Goal: Task Accomplishment & Management: Use online tool/utility

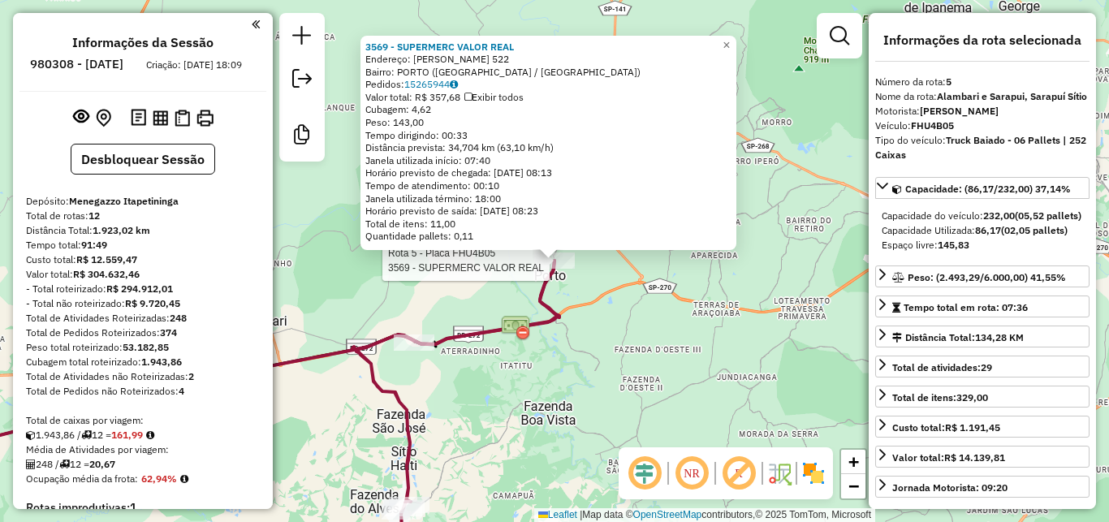
select select "**********"
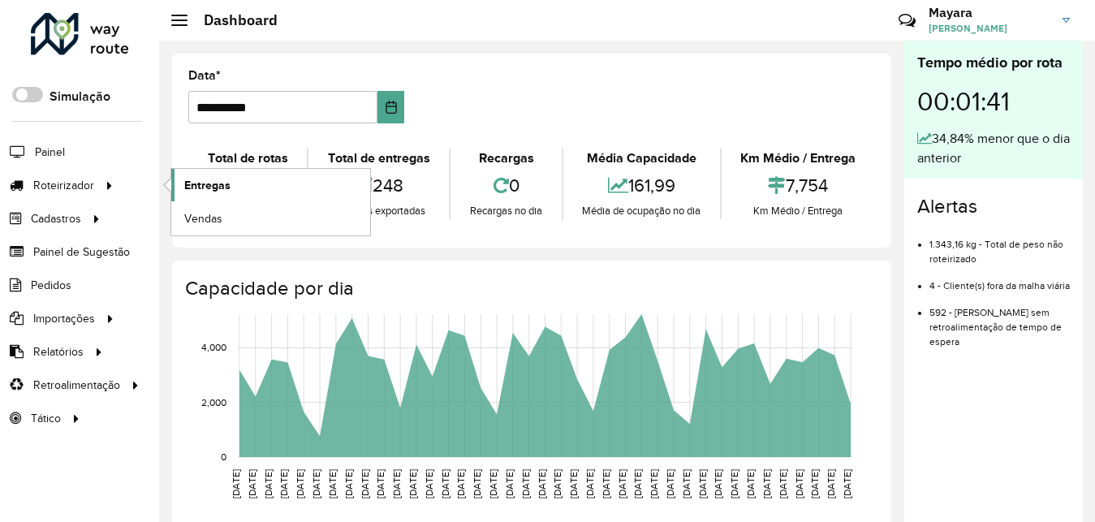
click at [172, 190] on link "Entregas" at bounding box center [270, 185] width 199 height 32
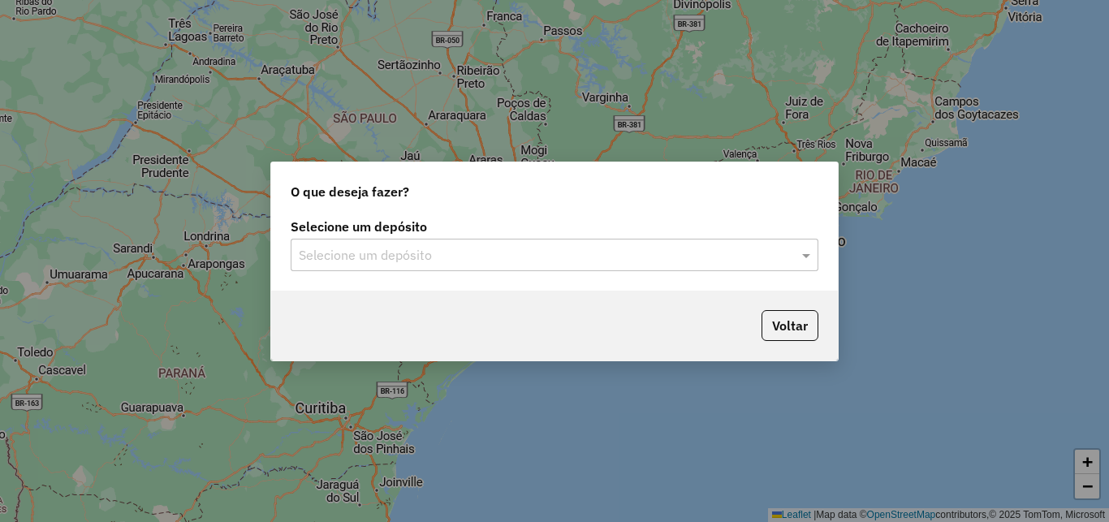
click at [388, 249] on input "text" at bounding box center [538, 255] width 479 height 19
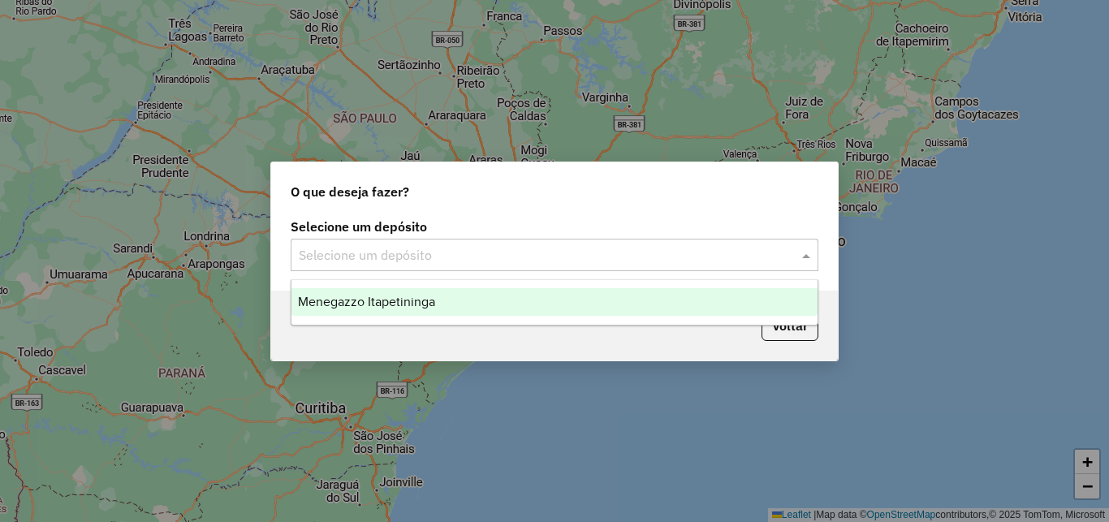
click at [348, 298] on span "Menegazzo Itapetininga" at bounding box center [366, 302] width 137 height 14
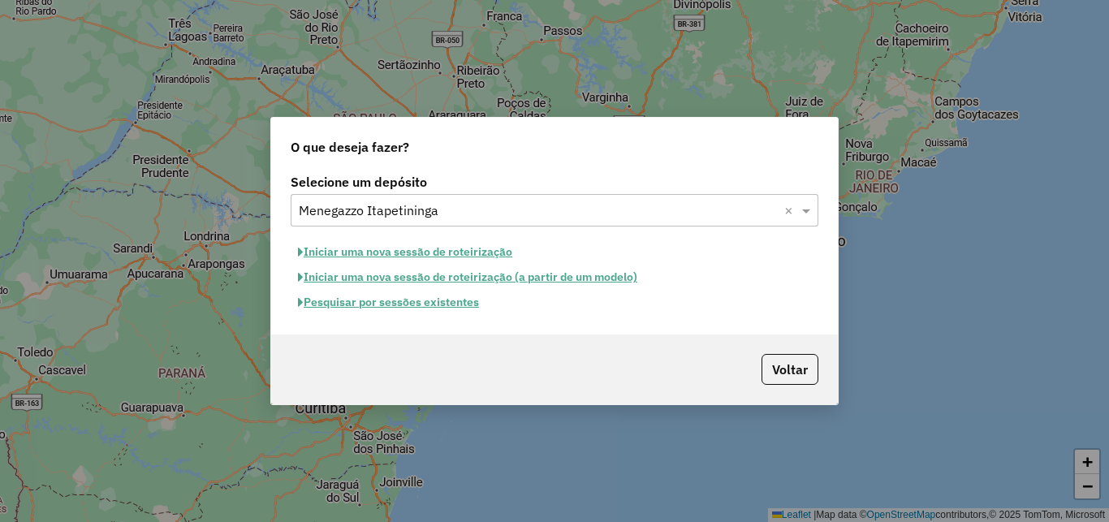
click at [382, 309] on button "Pesquisar por sessões existentes" at bounding box center [389, 302] width 196 height 25
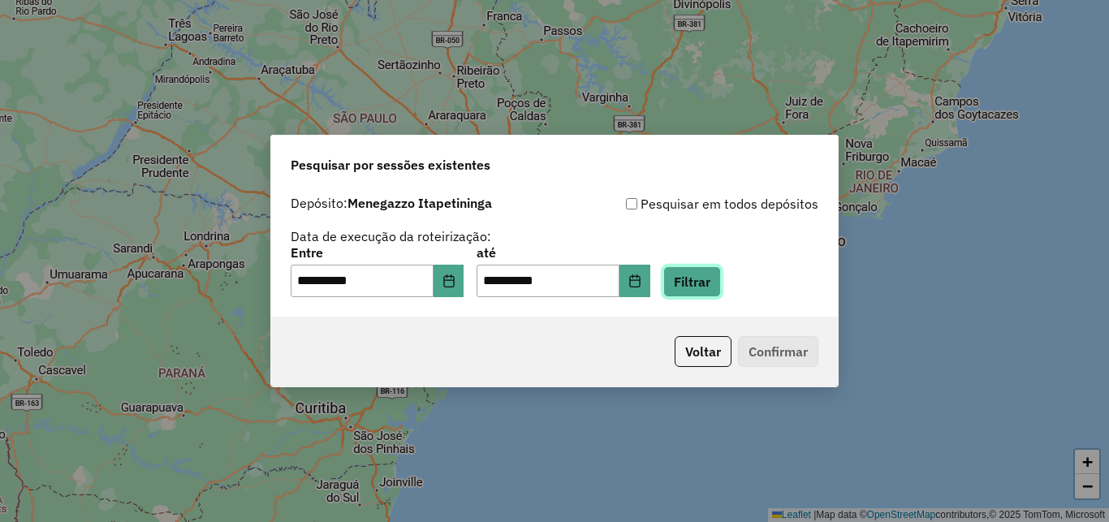
click at [721, 290] on button "Filtrar" at bounding box center [692, 281] width 58 height 31
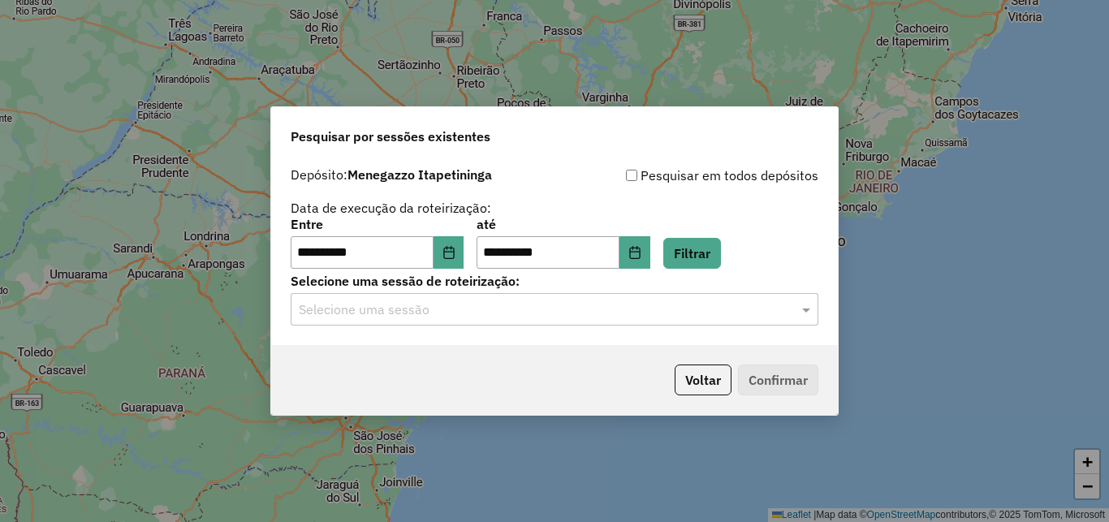
click at [393, 319] on div "Selecione uma sessão" at bounding box center [555, 309] width 528 height 32
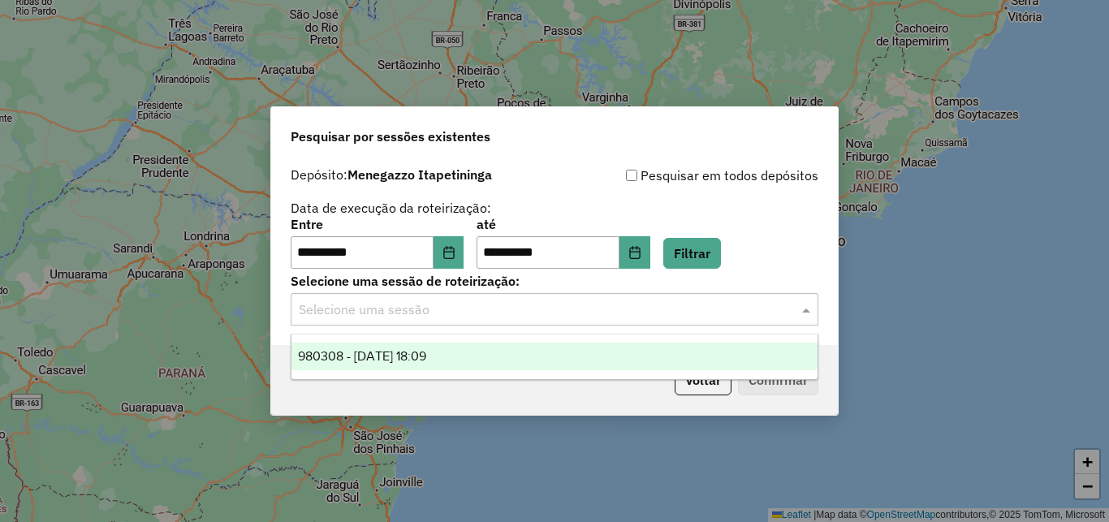
drag, startPoint x: 395, startPoint y: 355, endPoint x: 535, endPoint y: 371, distance: 140.6
click at [395, 355] on span "980308 - 16/08/2025 18:09" at bounding box center [362, 356] width 128 height 14
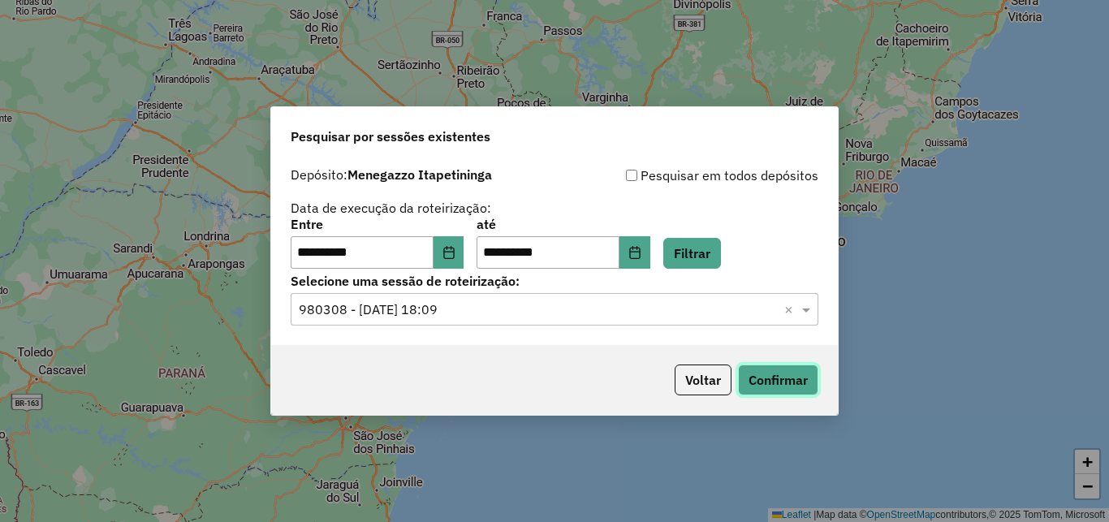
click at [752, 384] on button "Confirmar" at bounding box center [778, 380] width 80 height 31
click at [439, 304] on input "text" at bounding box center [538, 309] width 479 height 19
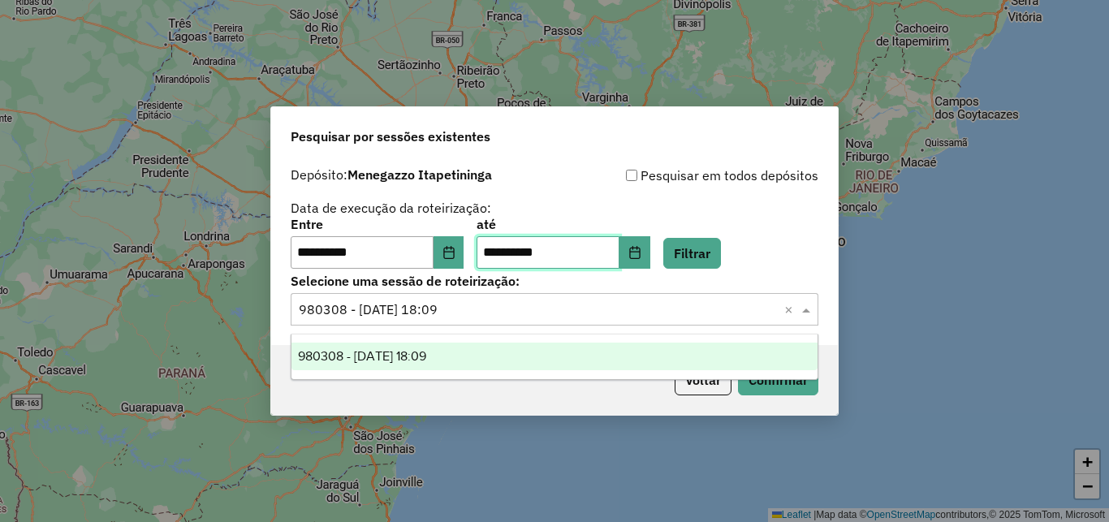
click at [529, 261] on input "**********" at bounding box center [548, 252] width 143 height 32
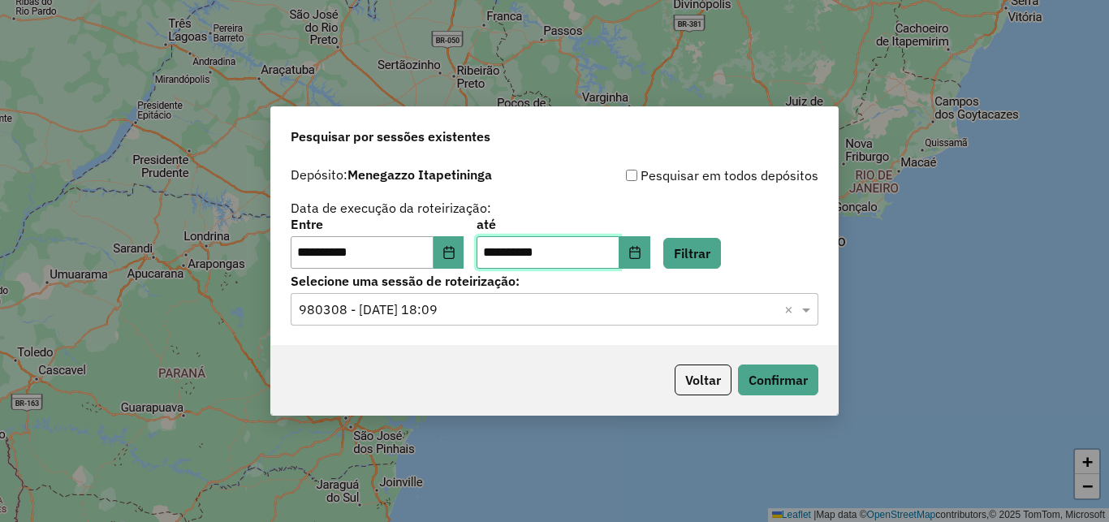
click at [533, 260] on input "**********" at bounding box center [548, 252] width 143 height 32
type input "**********"
click at [721, 264] on button "Filtrar" at bounding box center [692, 253] width 58 height 31
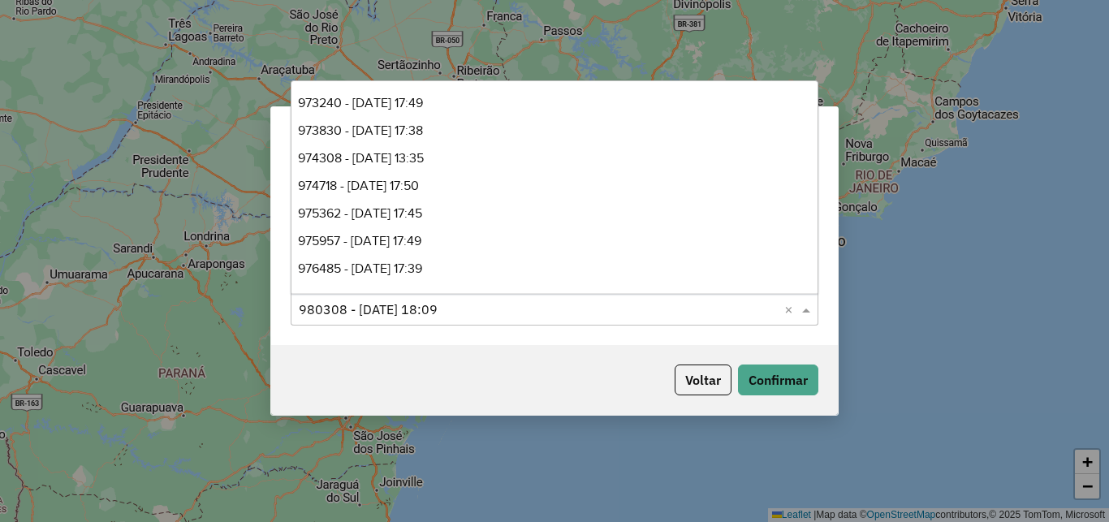
click at [425, 301] on input "text" at bounding box center [538, 309] width 479 height 19
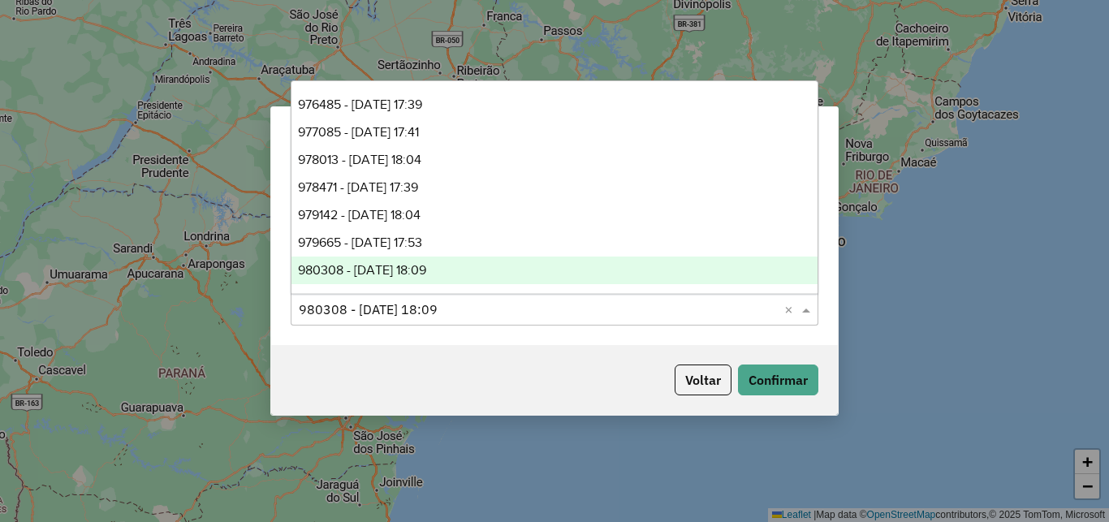
click at [495, 375] on div "Voltar Confirmar" at bounding box center [554, 380] width 567 height 70
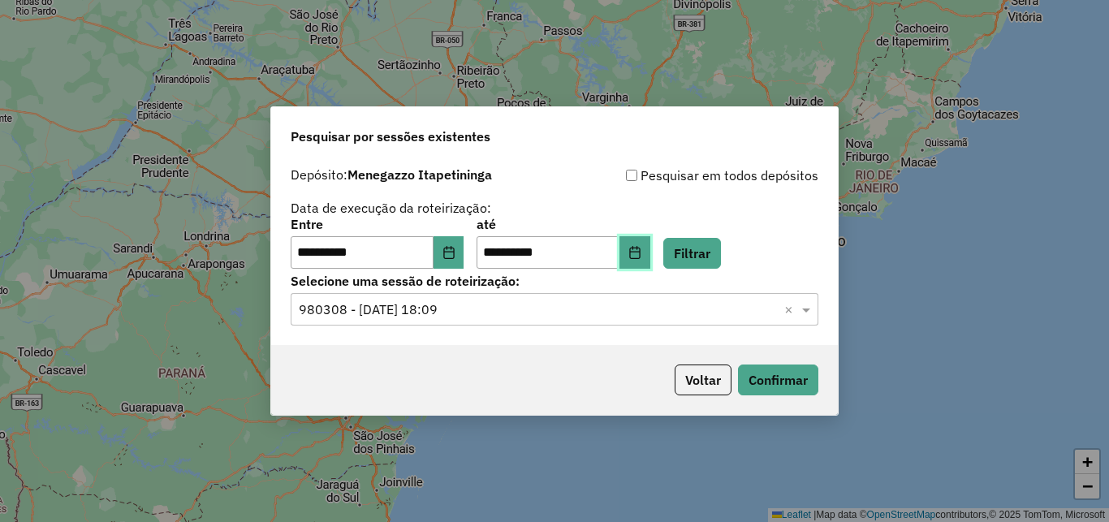
click at [640, 252] on icon "Choose Date" at bounding box center [634, 252] width 11 height 13
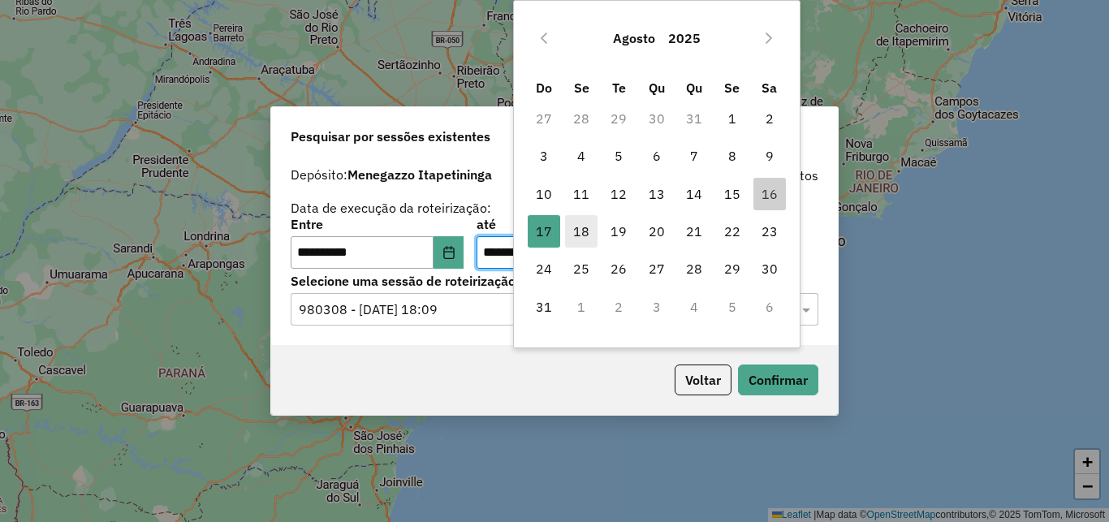
click at [585, 231] on span "18" at bounding box center [581, 231] width 32 height 32
type input "**********"
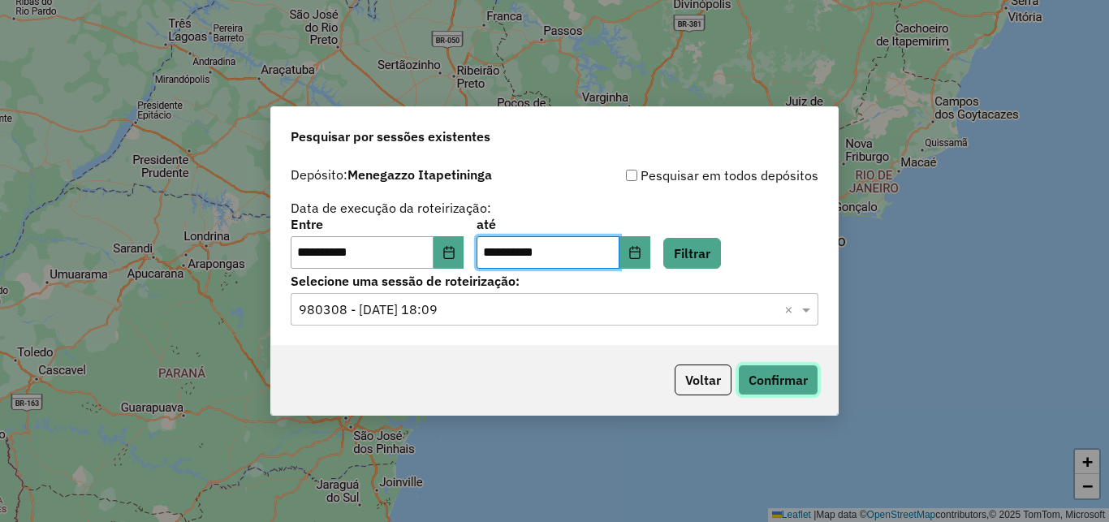
click at [780, 378] on button "Confirmar" at bounding box center [778, 380] width 80 height 31
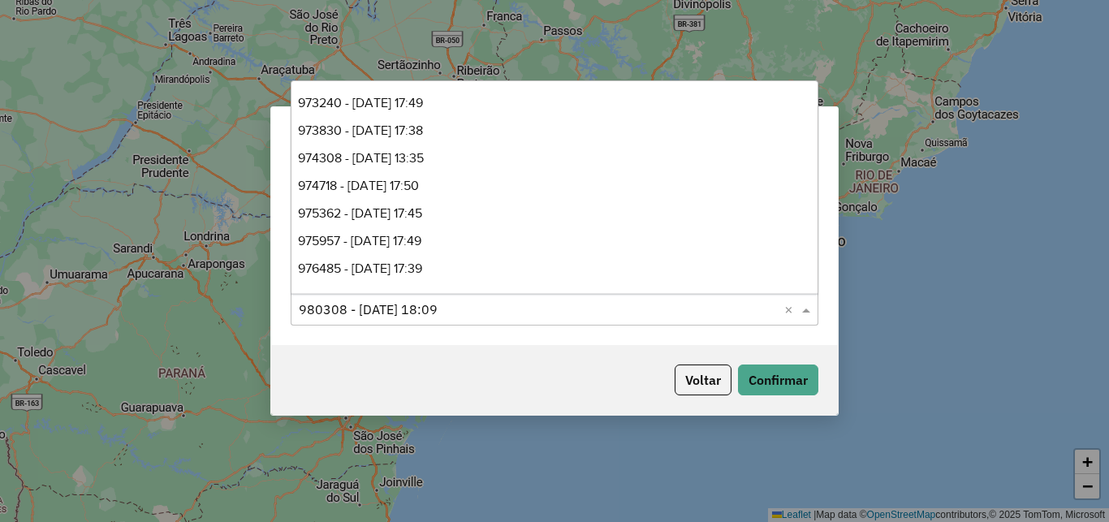
click at [509, 311] on input "text" at bounding box center [538, 309] width 479 height 19
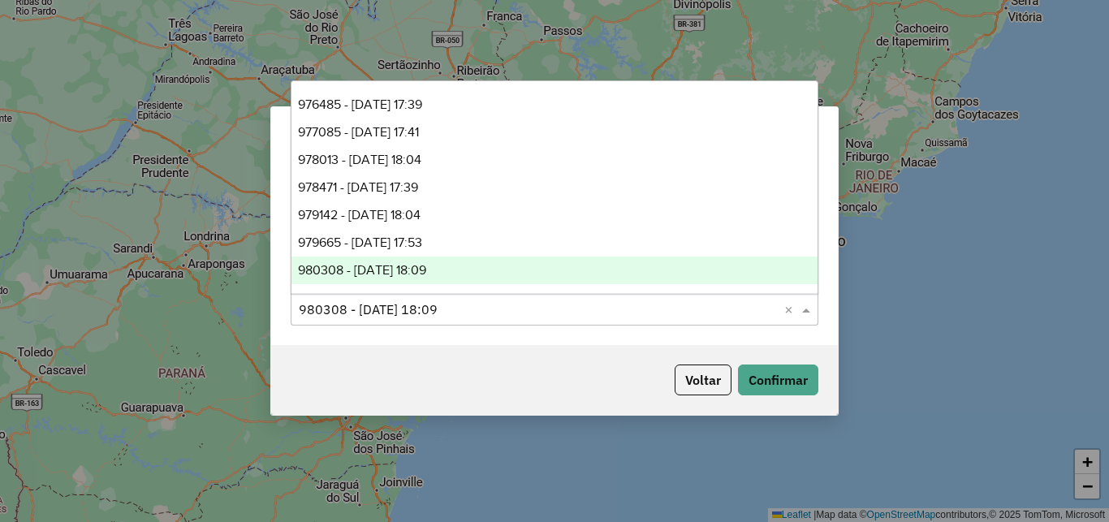
click at [468, 380] on div "Voltar Confirmar" at bounding box center [554, 380] width 567 height 70
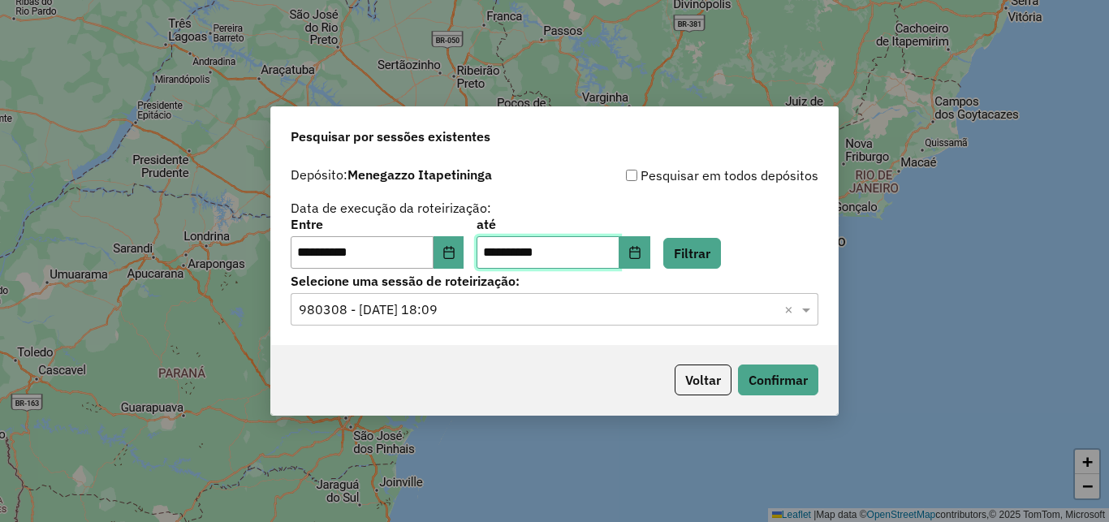
click at [620, 249] on input "**********" at bounding box center [548, 252] width 143 height 32
drag, startPoint x: 621, startPoint y: 249, endPoint x: 486, endPoint y: 250, distance: 135.6
click at [486, 250] on input "**********" at bounding box center [548, 252] width 143 height 32
type input "**********"
drag, startPoint x: 755, startPoint y: 251, endPoint x: 743, endPoint y: 254, distance: 12.6
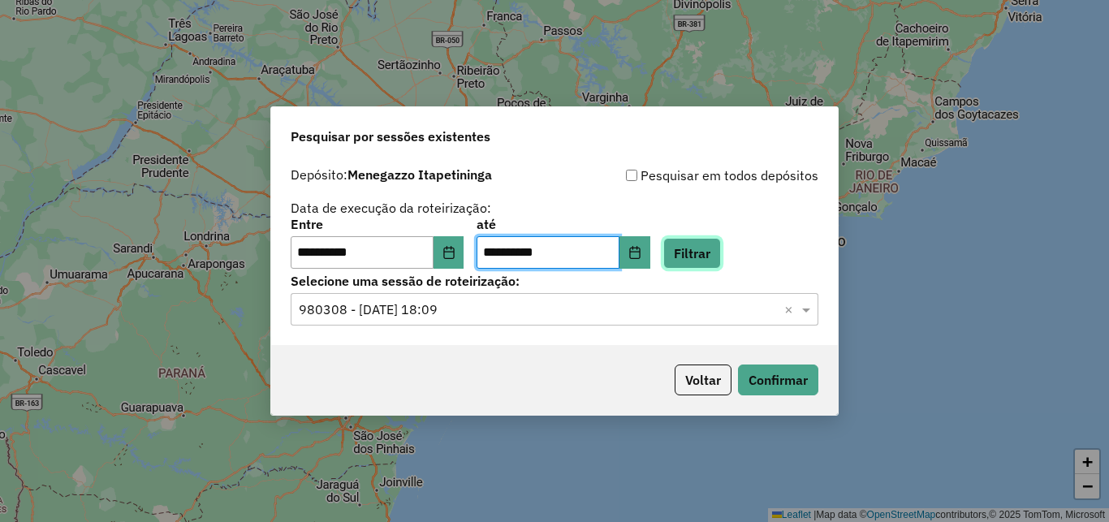
click at [721, 251] on button "Filtrar" at bounding box center [692, 253] width 58 height 31
click at [453, 314] on input "text" at bounding box center [538, 309] width 479 height 19
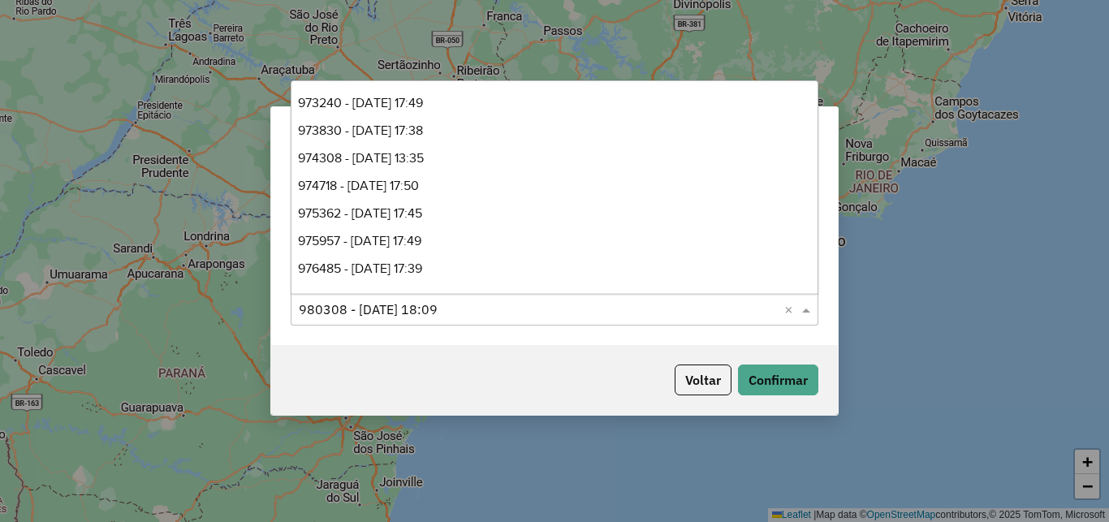
scroll to position [192, 0]
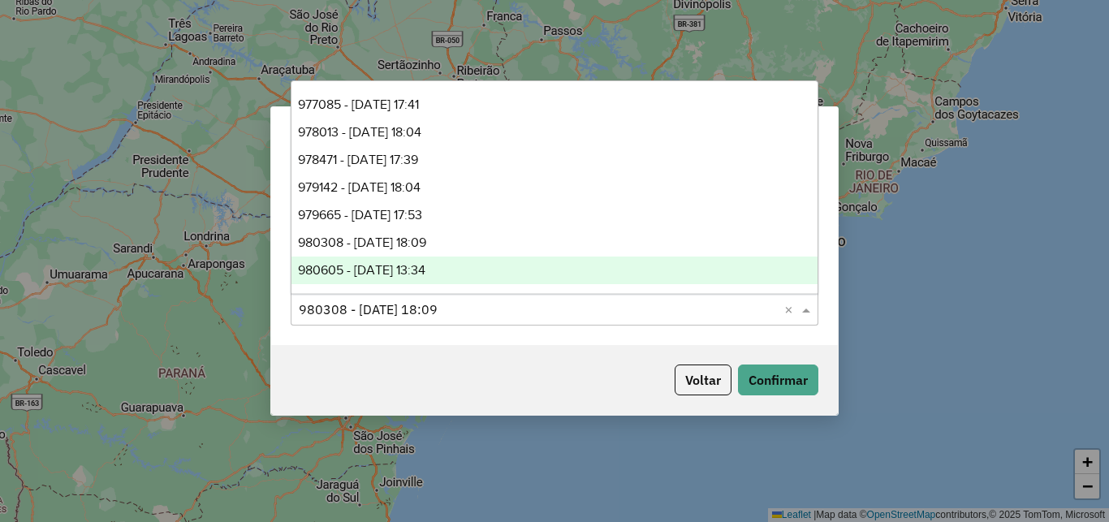
click at [469, 266] on div "980605 - 18/08/2025 13:34" at bounding box center [555, 271] width 526 height 28
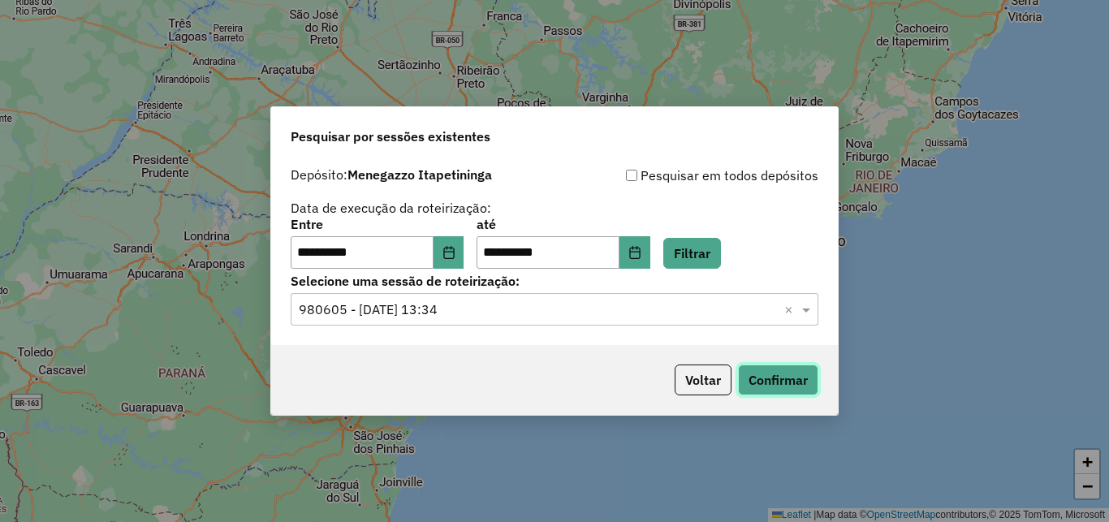
click at [768, 383] on button "Confirmar" at bounding box center [778, 380] width 80 height 31
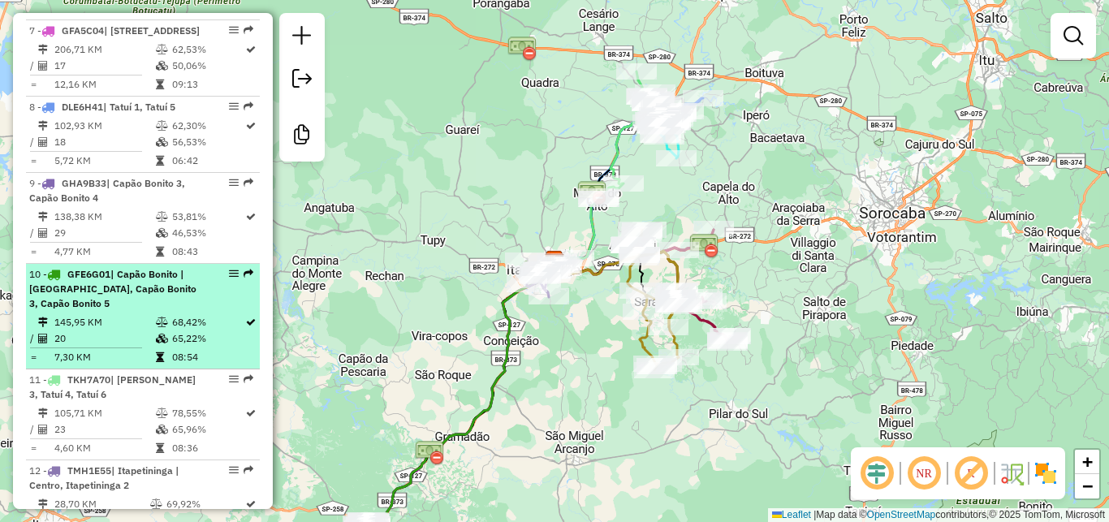
scroll to position [1315, 0]
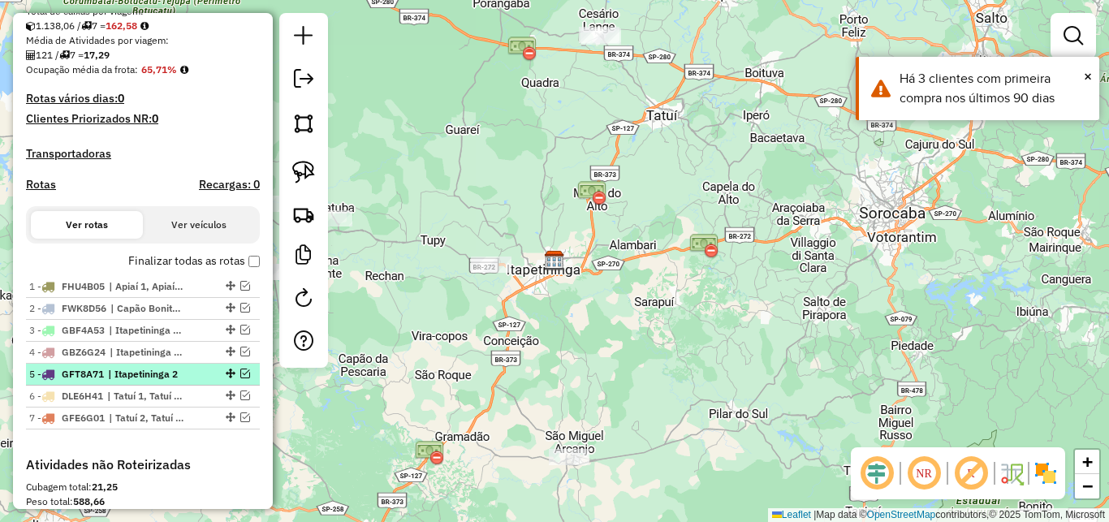
scroll to position [438, 0]
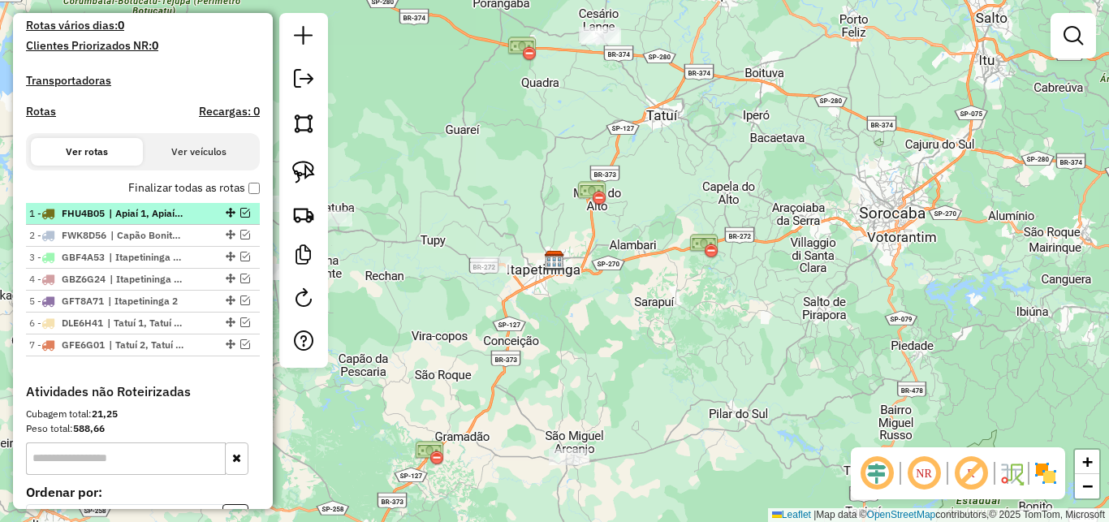
click at [240, 218] on em at bounding box center [245, 213] width 10 height 10
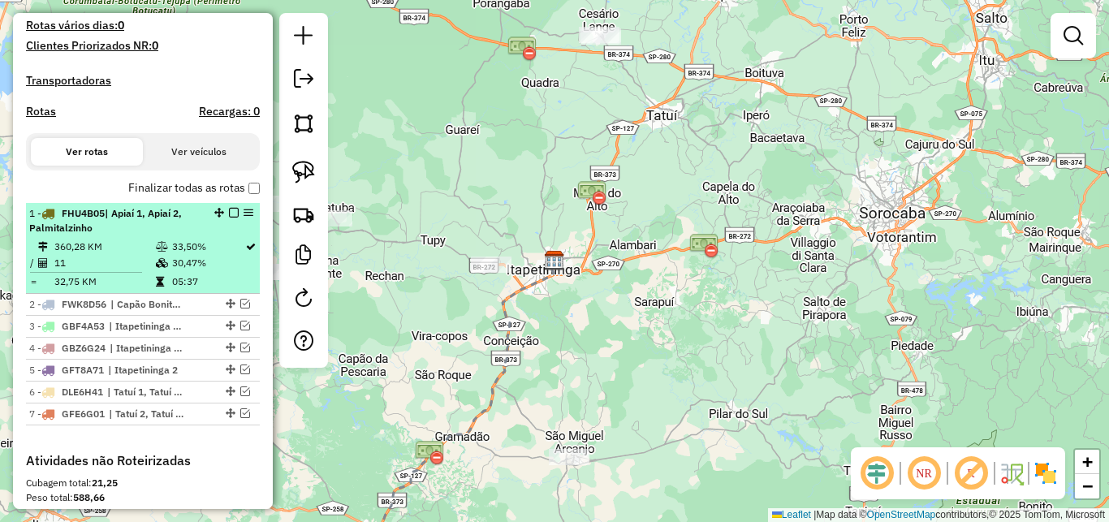
click at [229, 218] on em at bounding box center [234, 213] width 10 height 10
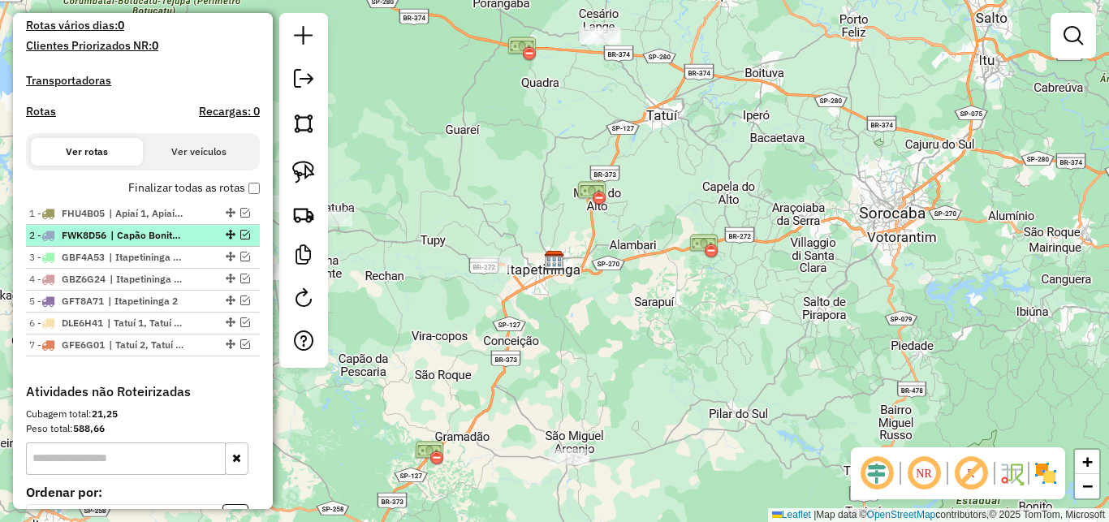
click at [240, 240] on em at bounding box center [245, 235] width 10 height 10
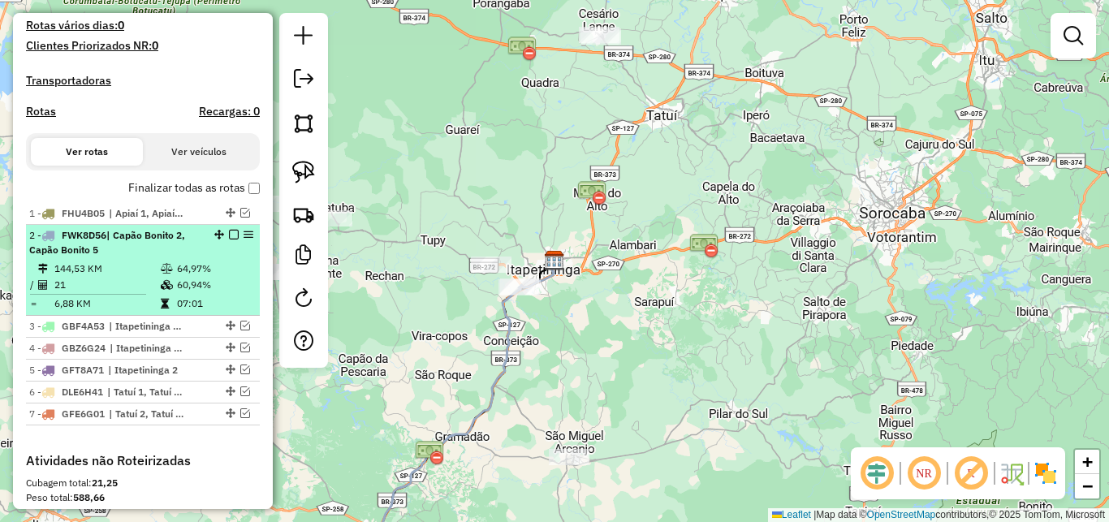
click at [229, 240] on em at bounding box center [234, 235] width 10 height 10
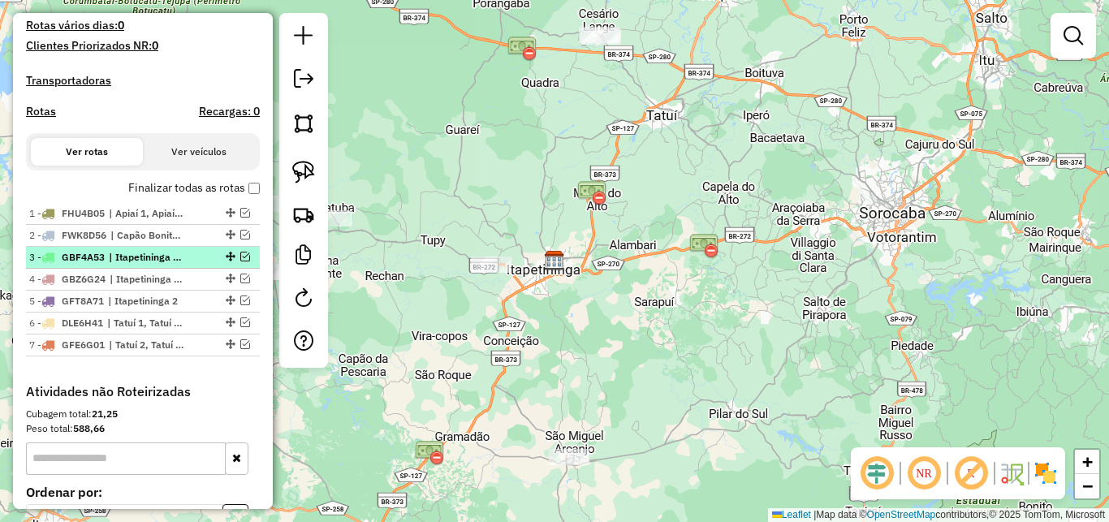
click at [240, 261] on em at bounding box center [245, 257] width 10 height 10
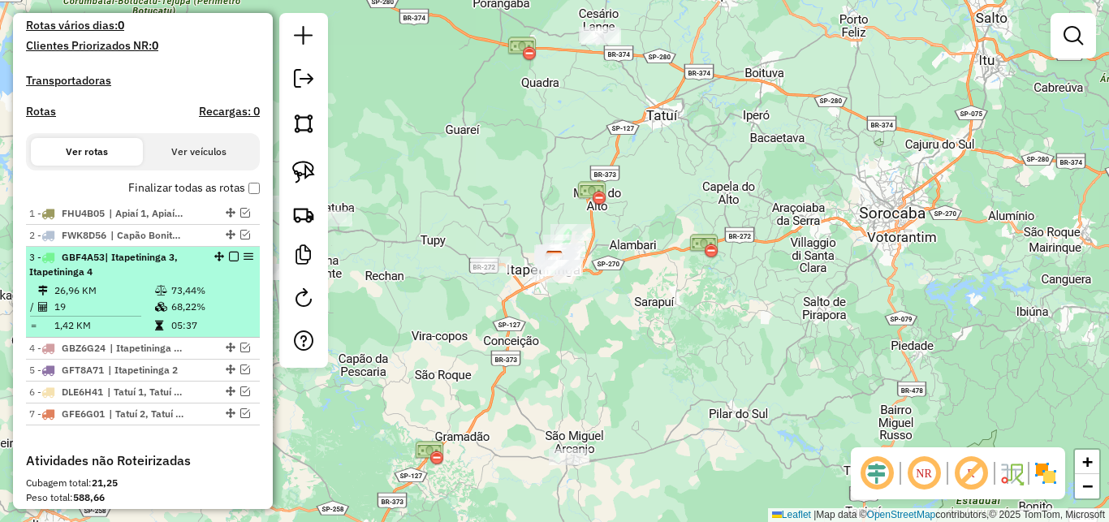
click at [229, 261] on em at bounding box center [234, 257] width 10 height 10
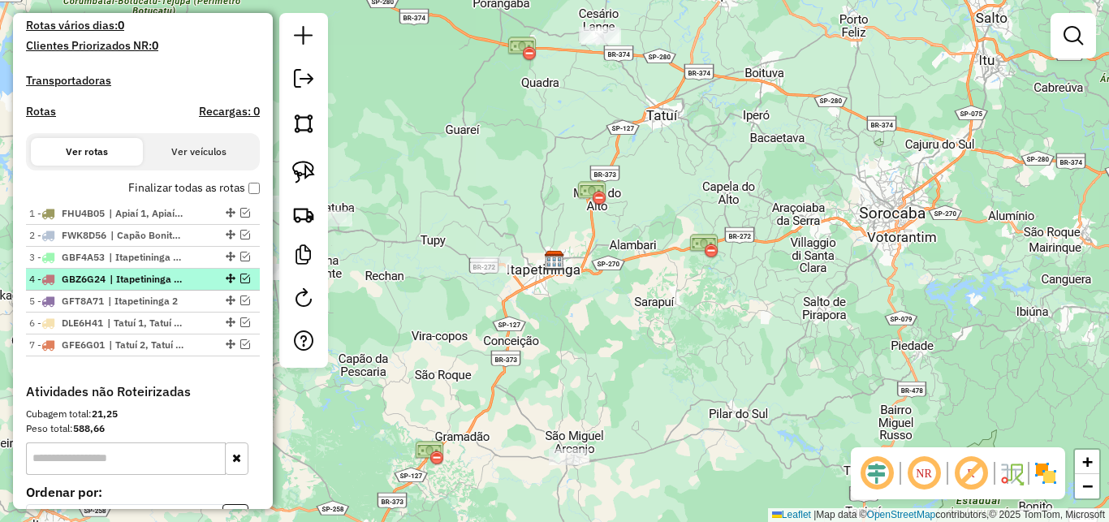
click at [240, 283] on em at bounding box center [245, 279] width 10 height 10
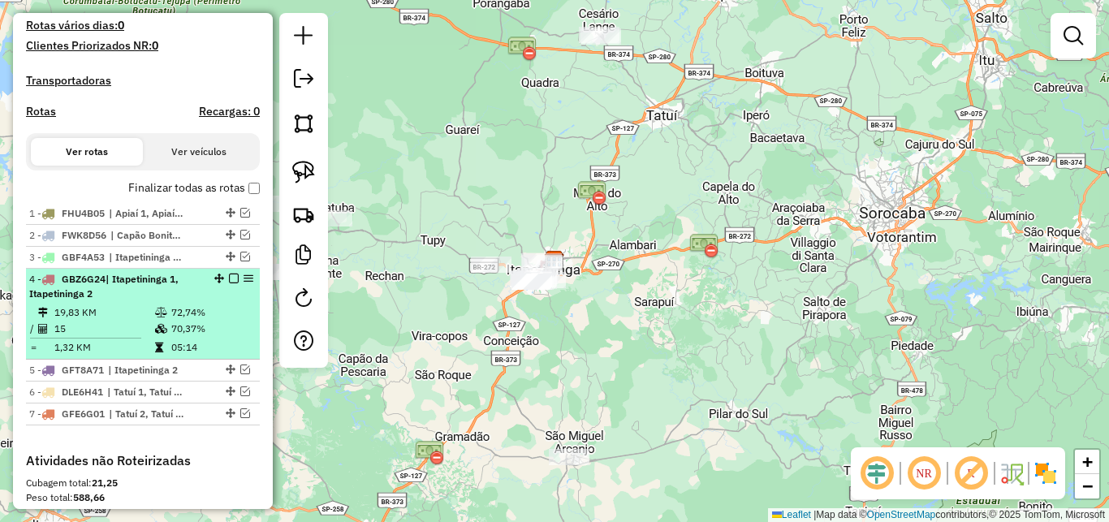
click at [229, 283] on em at bounding box center [234, 279] width 10 height 10
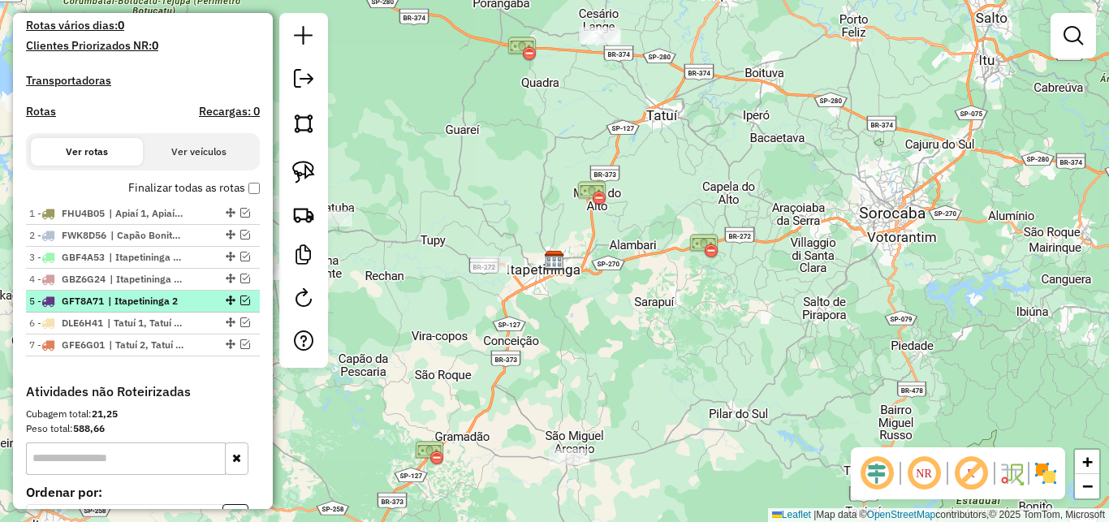
click at [240, 305] on em at bounding box center [245, 301] width 10 height 10
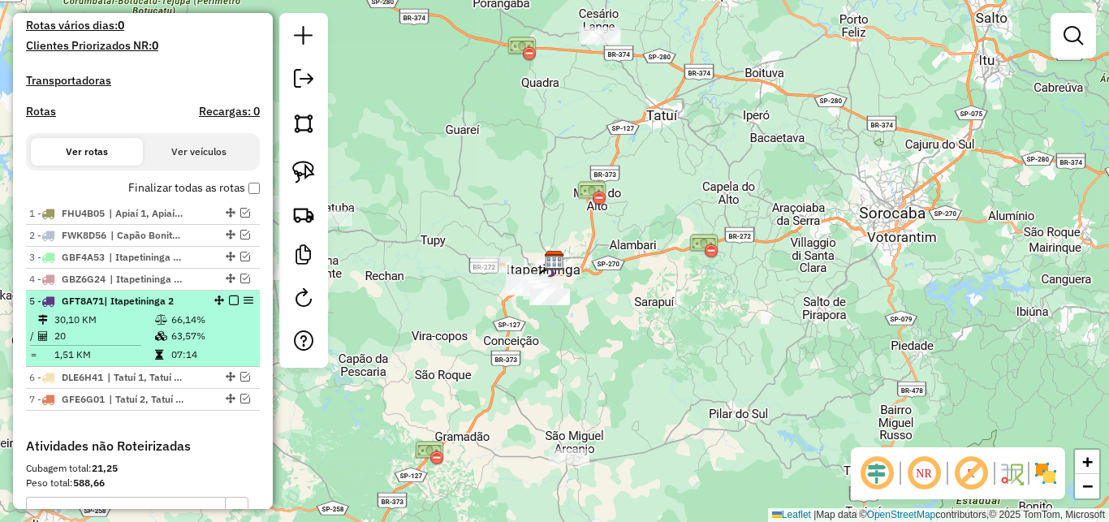
click at [229, 305] on em at bounding box center [234, 301] width 10 height 10
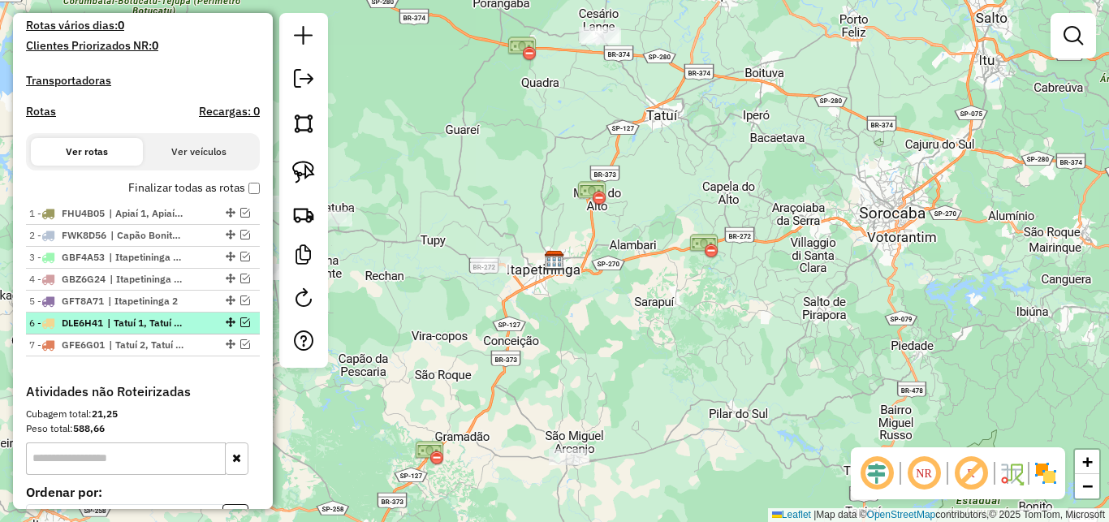
click at [233, 327] on div at bounding box center [229, 322] width 49 height 10
select select "**********"
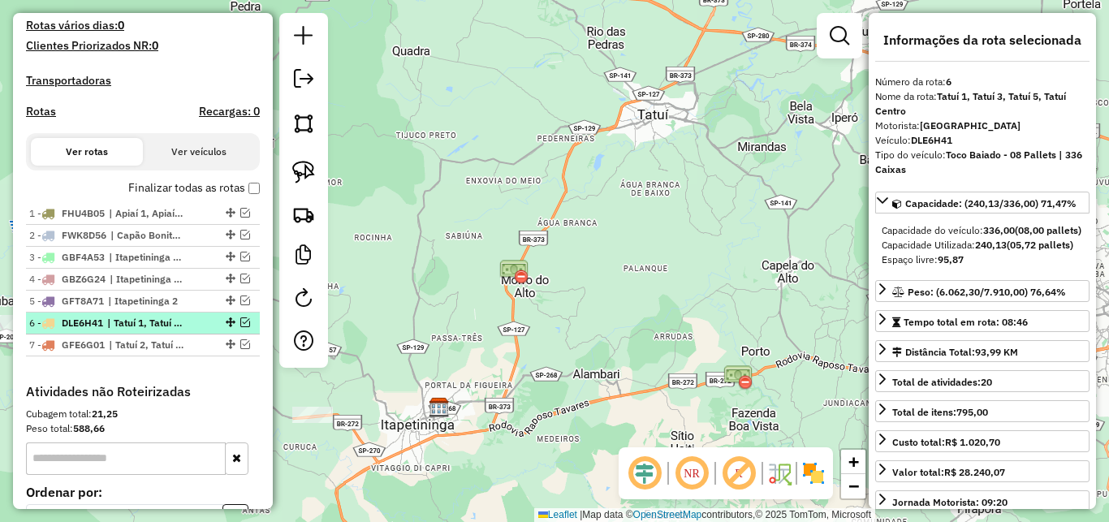
click at [240, 327] on em at bounding box center [245, 322] width 10 height 10
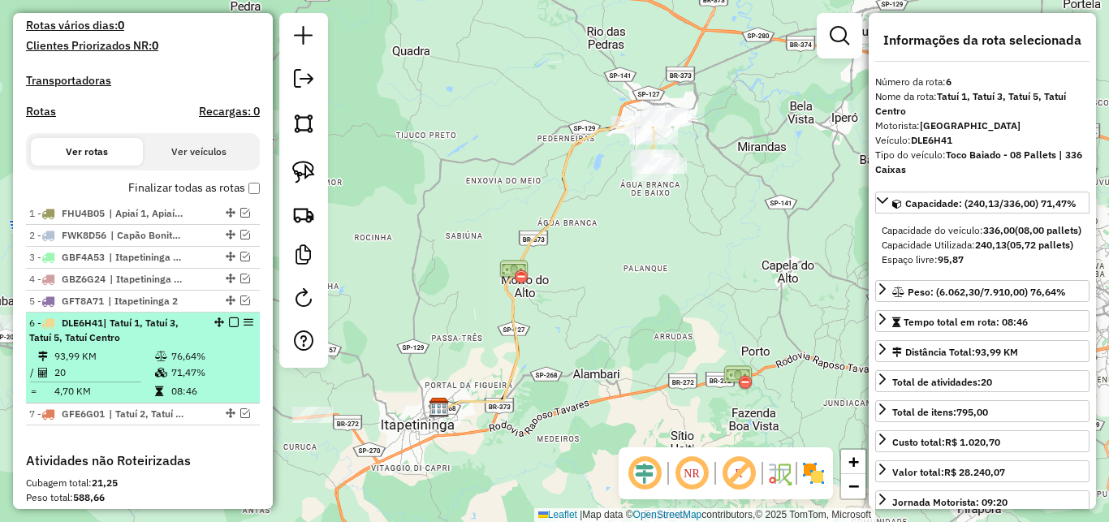
click at [229, 327] on em at bounding box center [234, 322] width 10 height 10
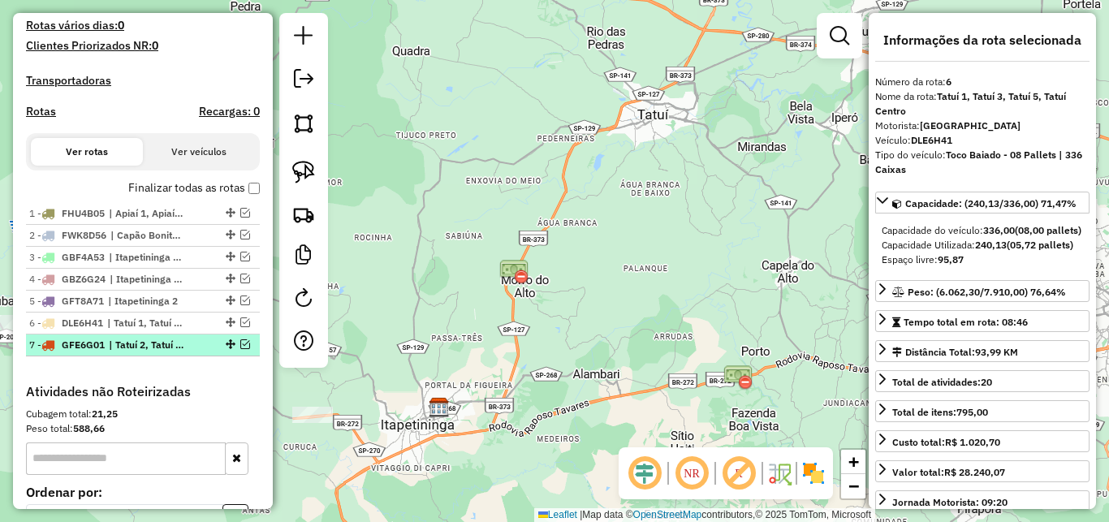
click at [240, 349] on em at bounding box center [245, 344] width 10 height 10
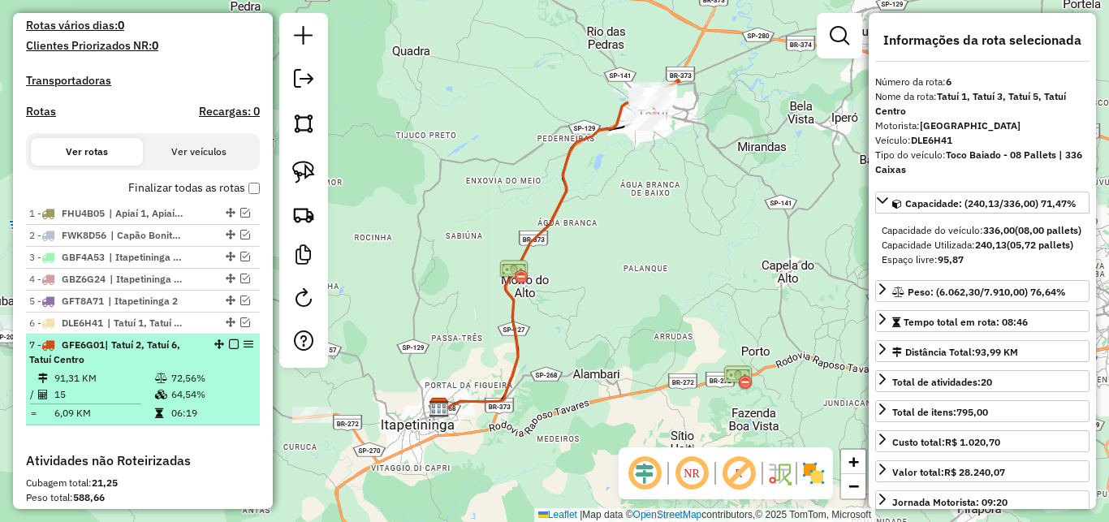
click at [229, 349] on em at bounding box center [234, 344] width 10 height 10
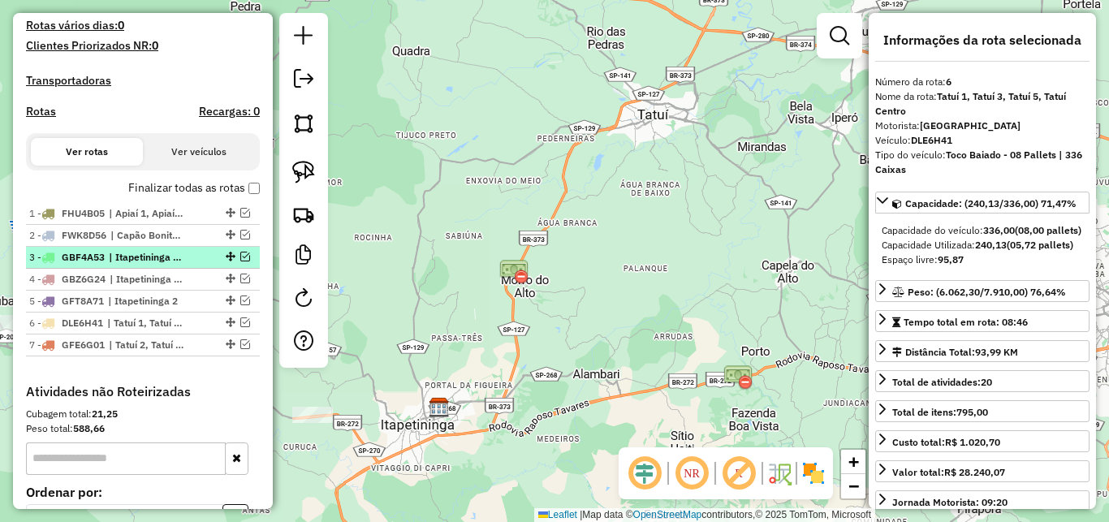
click at [240, 261] on em at bounding box center [245, 257] width 10 height 10
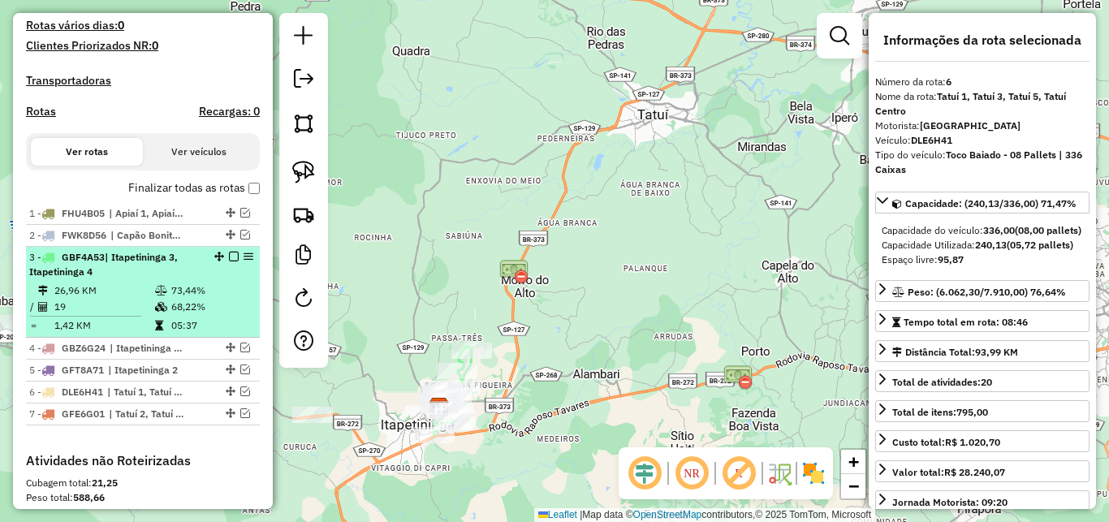
click at [229, 261] on em at bounding box center [234, 257] width 10 height 10
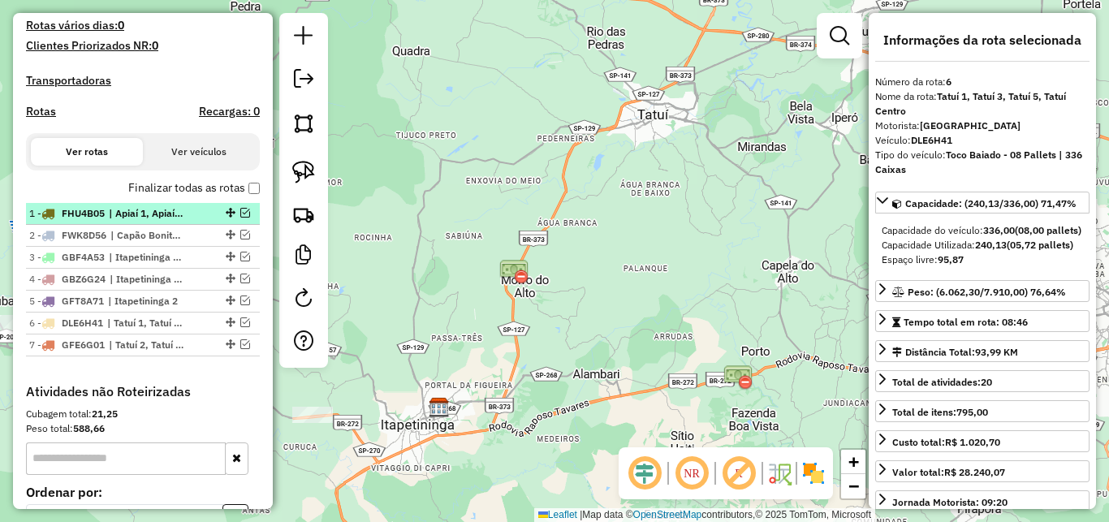
click at [238, 218] on div at bounding box center [229, 213] width 49 height 10
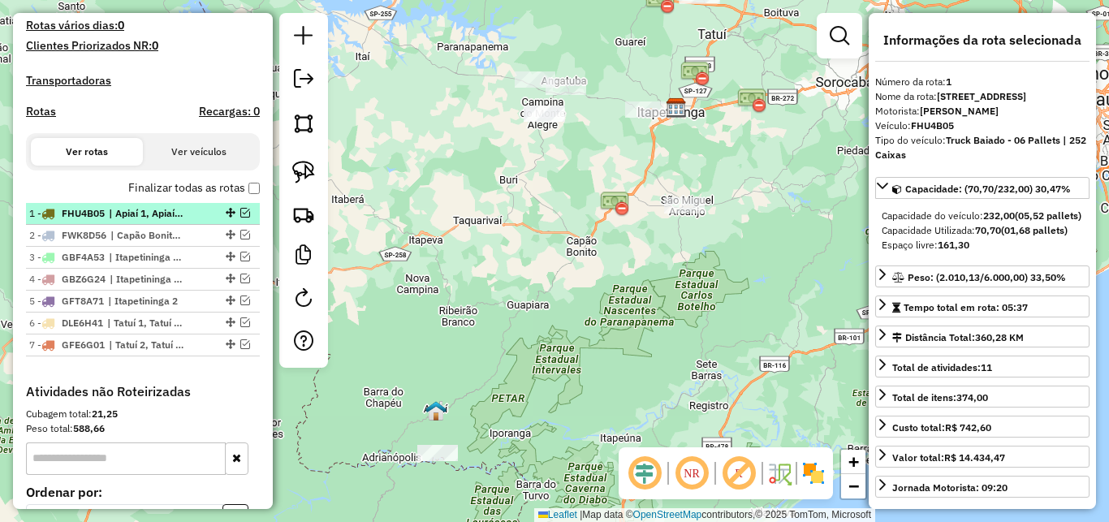
click at [240, 218] on em at bounding box center [245, 213] width 10 height 10
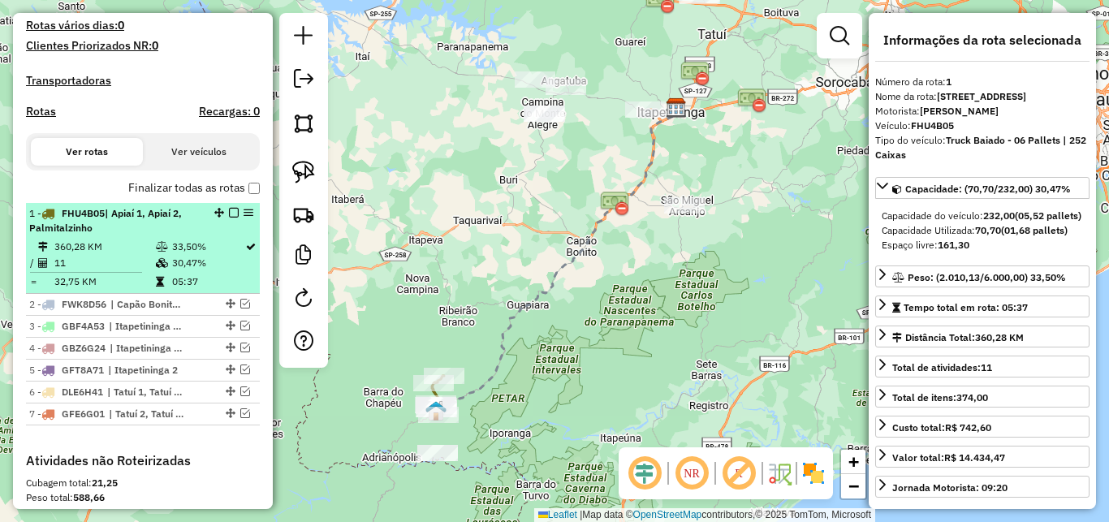
click at [229, 218] on em at bounding box center [234, 213] width 10 height 10
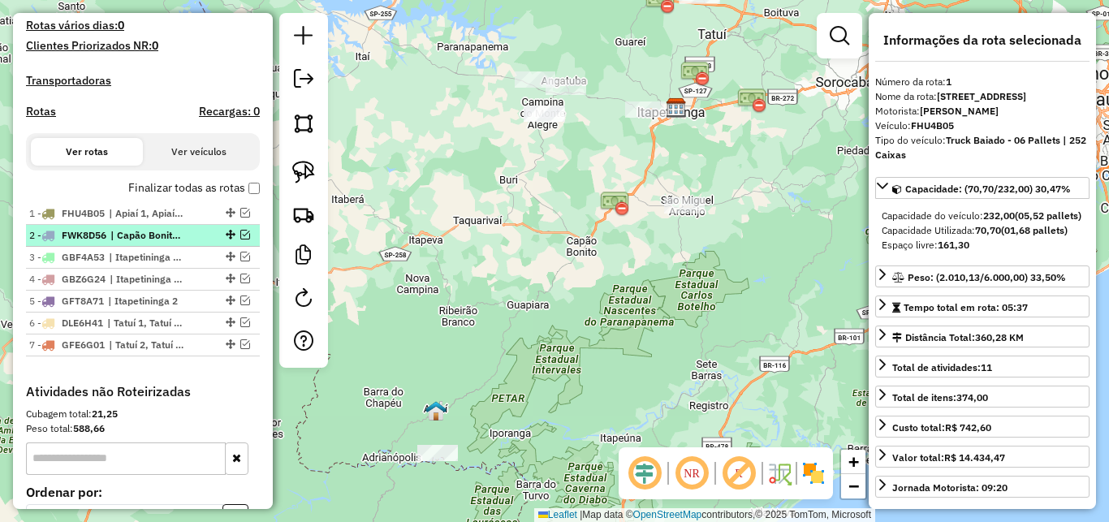
click at [240, 240] on em at bounding box center [245, 235] width 10 height 10
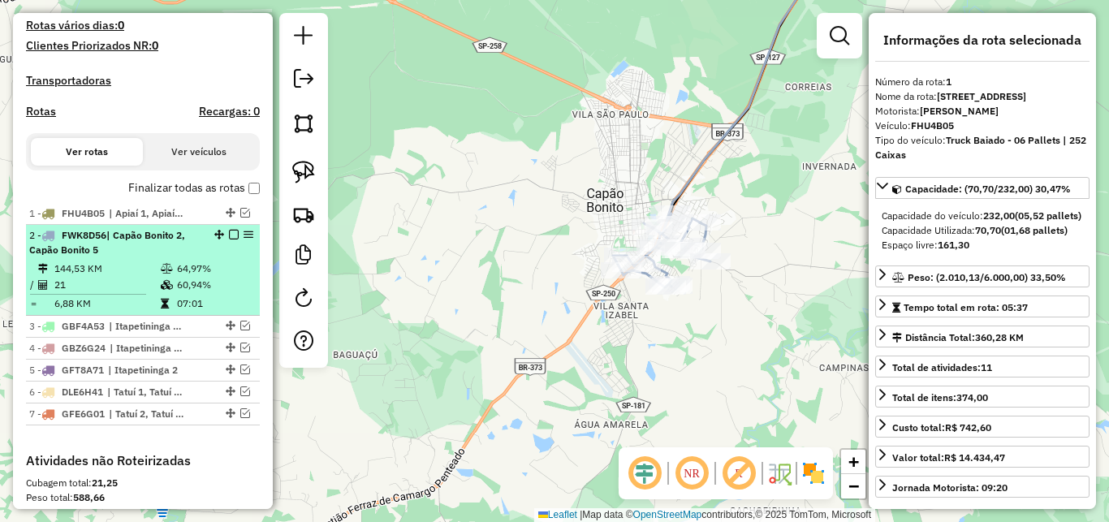
click at [229, 240] on em at bounding box center [234, 235] width 10 height 10
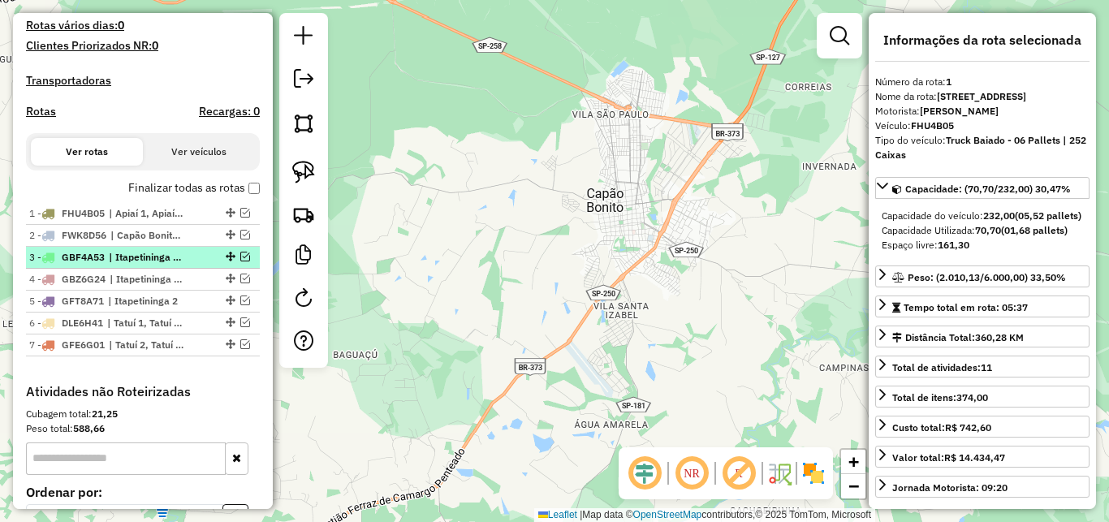
click at [240, 261] on em at bounding box center [245, 257] width 10 height 10
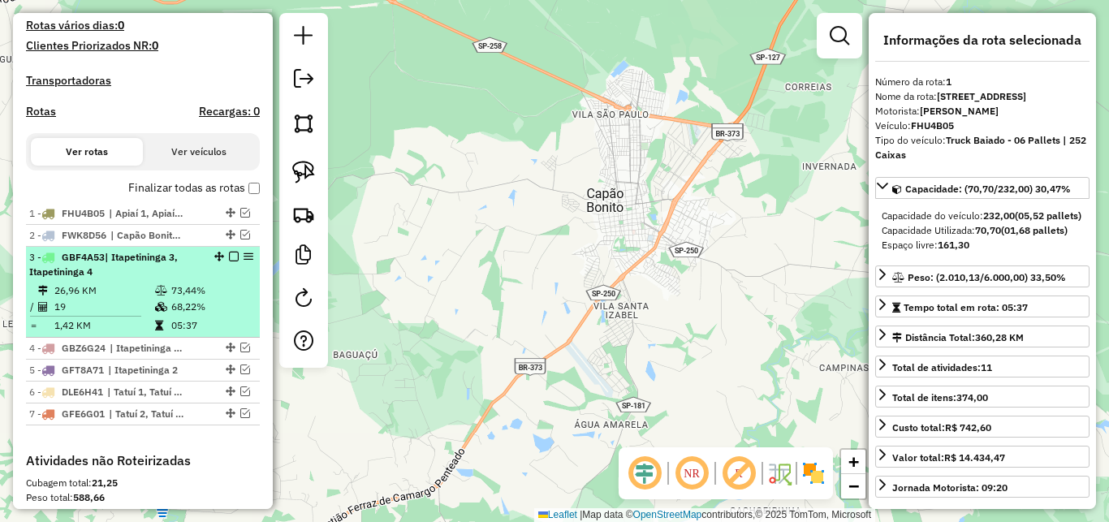
click at [139, 299] on td "26,96 KM" at bounding box center [104, 291] width 101 height 16
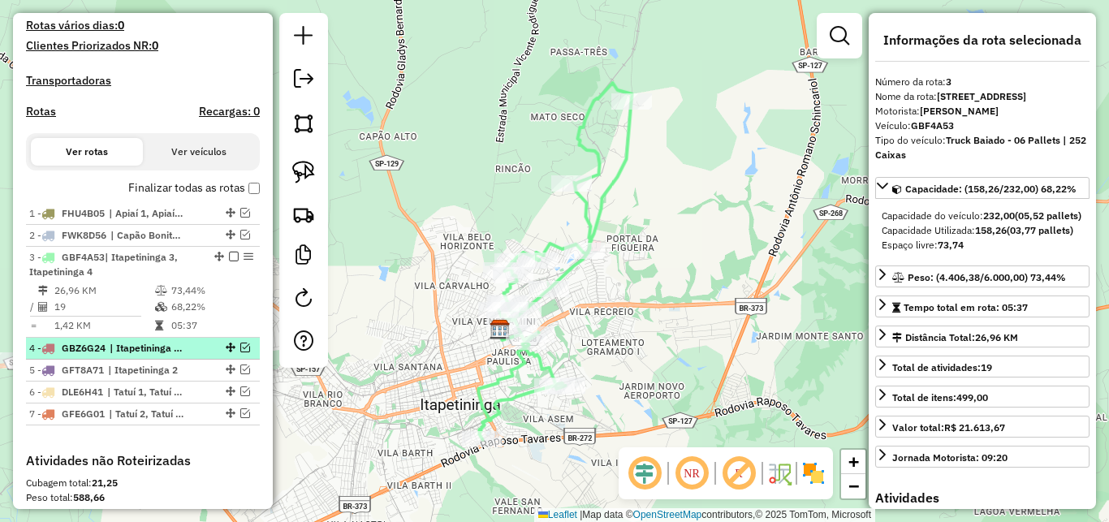
click at [240, 352] on em at bounding box center [245, 348] width 10 height 10
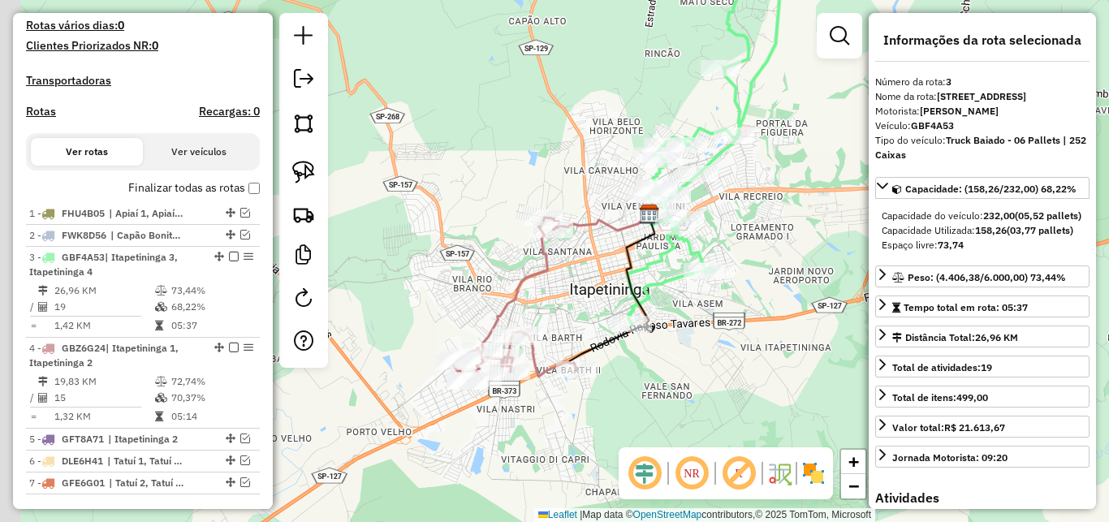
drag, startPoint x: 619, startPoint y: 401, endPoint x: 744, endPoint y: 298, distance: 162.1
click at [744, 299] on div "Janela de atendimento Grade de atendimento Capacidade Transportadoras Veículos …" at bounding box center [554, 261] width 1109 height 522
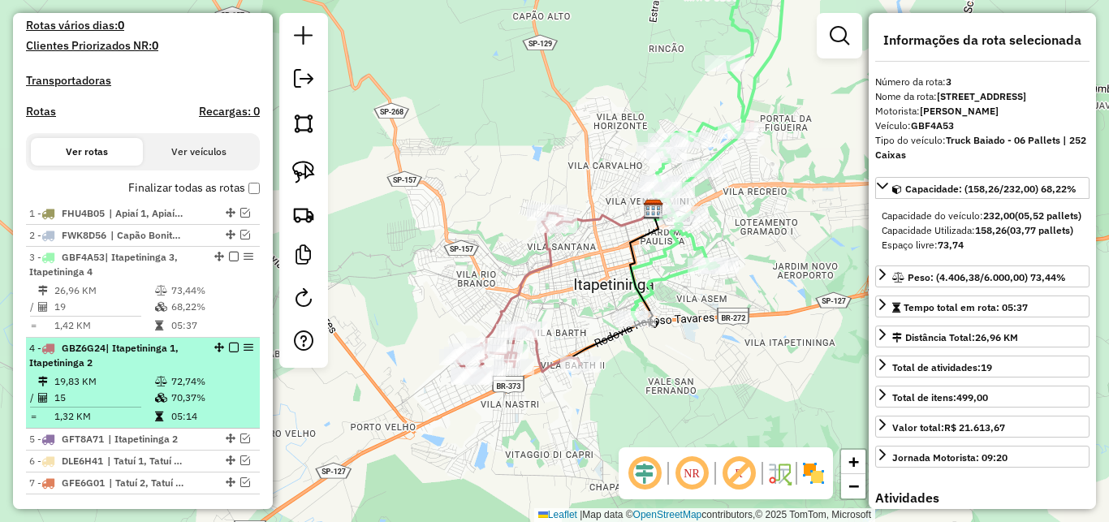
click at [229, 352] on em at bounding box center [234, 348] width 10 height 10
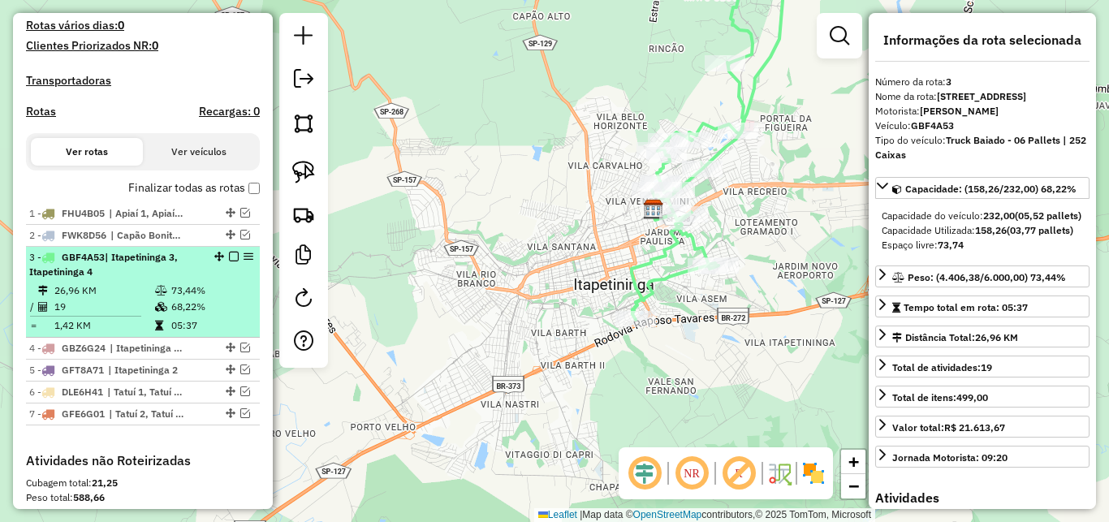
click at [229, 261] on em at bounding box center [234, 257] width 10 height 10
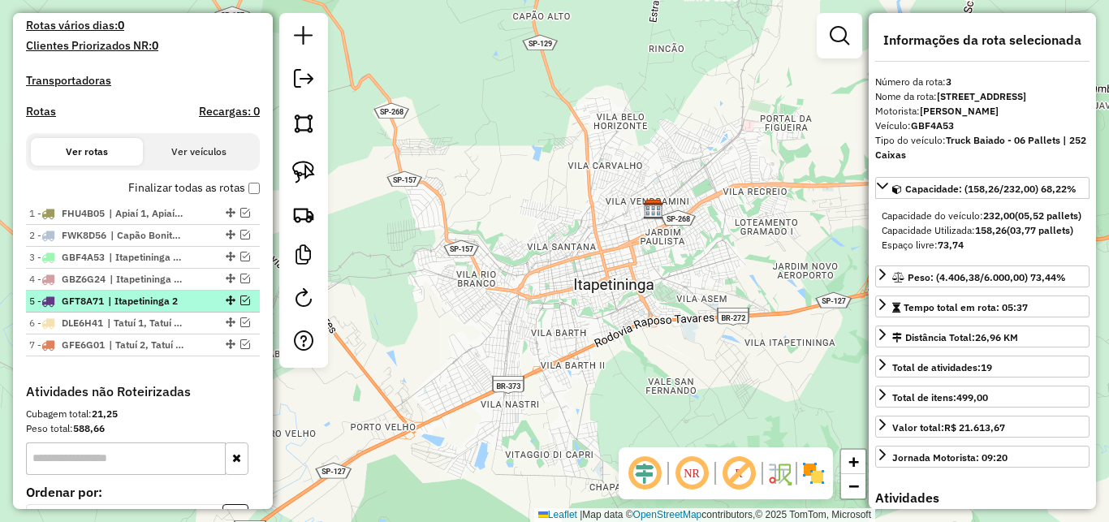
click at [240, 305] on em at bounding box center [245, 301] width 10 height 10
